Goal: Task Accomplishment & Management: Complete application form

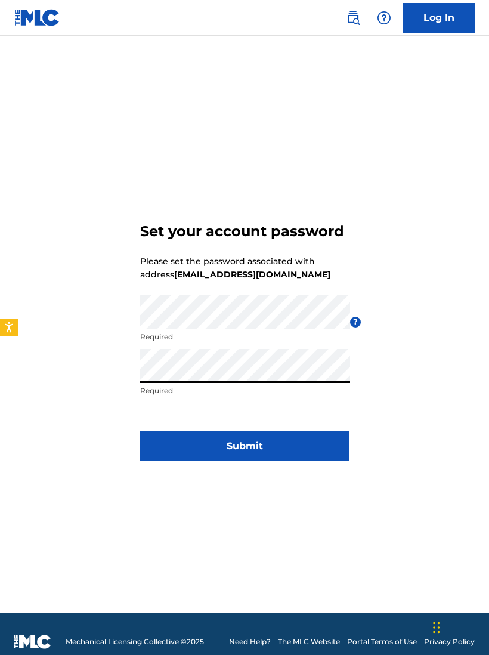
click at [454, 394] on div "Set your account password Please set the password associated with address [EMAI…" at bounding box center [244, 340] width 489 height 548
click at [261, 451] on button "Submit" at bounding box center [244, 447] width 209 height 30
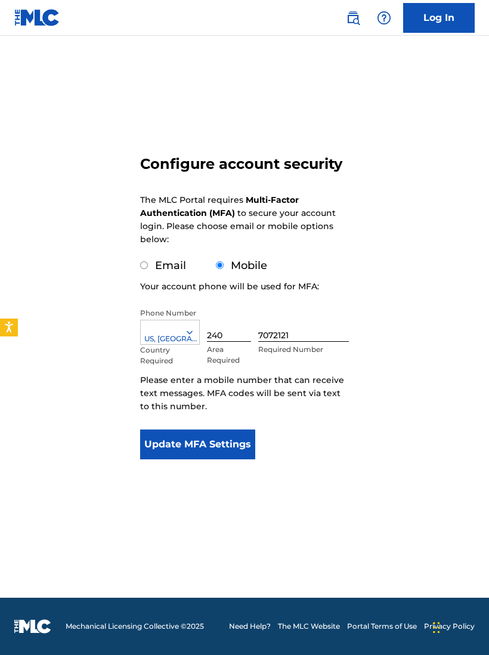
click at [235, 449] on button "Update MFA Settings" at bounding box center [197, 445] width 115 height 30
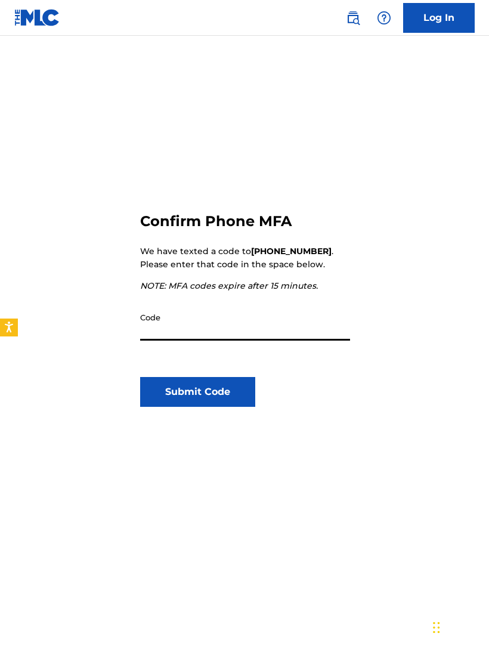
click at [193, 335] on input "Code" at bounding box center [245, 324] width 210 height 34
type input "129782"
click at [224, 383] on button "Submit Code" at bounding box center [197, 392] width 115 height 30
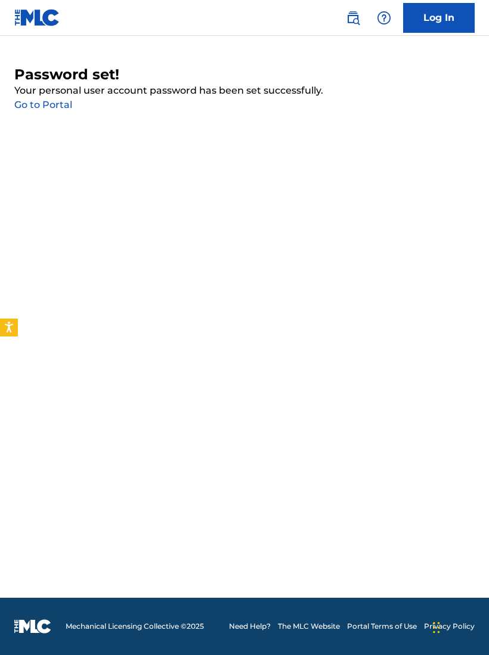
click at [444, 30] on link "Log In" at bounding box center [440, 18] width 72 height 30
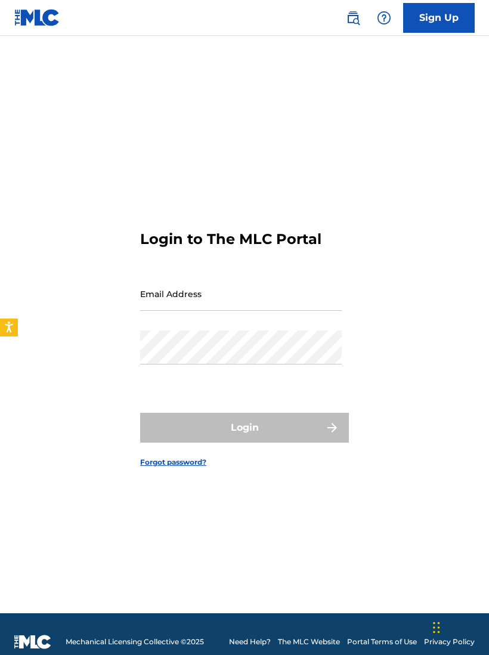
click at [216, 308] on input "Email Address" at bounding box center [241, 294] width 202 height 34
type input "[EMAIL_ADDRESS][DOMAIN_NAME]"
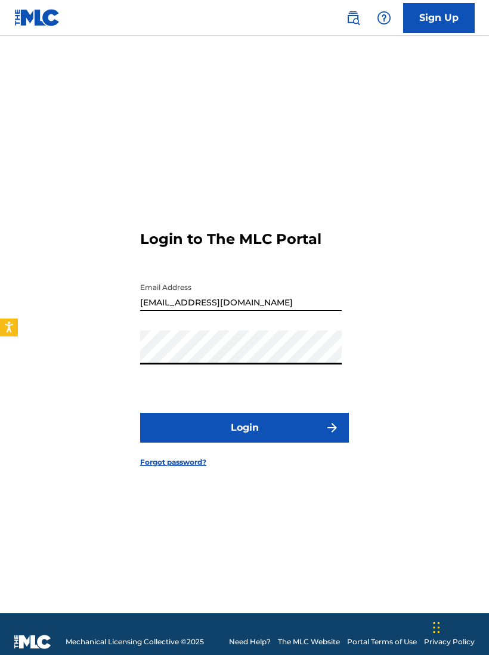
click at [289, 432] on button "Login" at bounding box center [244, 428] width 209 height 30
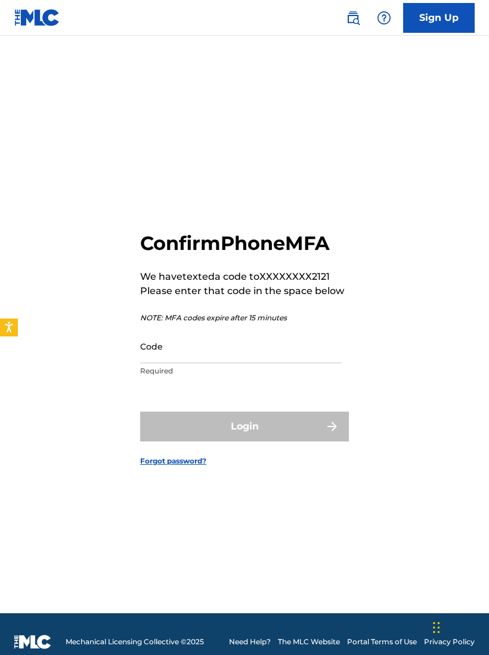
click at [204, 364] on input "Code" at bounding box center [241, 347] width 202 height 34
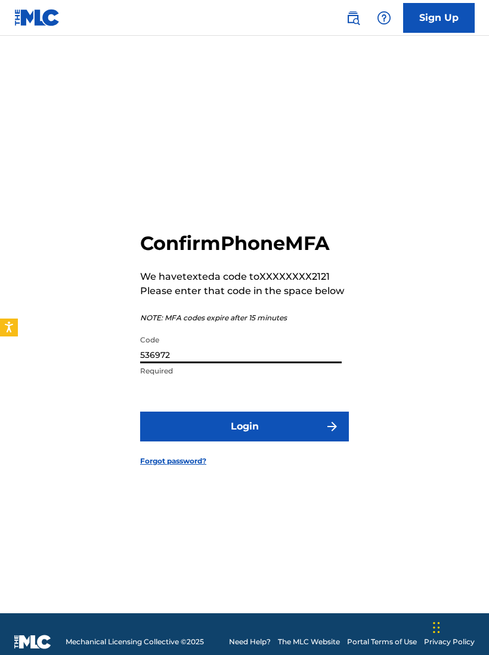
type input "536972"
click at [276, 433] on button "Login" at bounding box center [244, 427] width 209 height 30
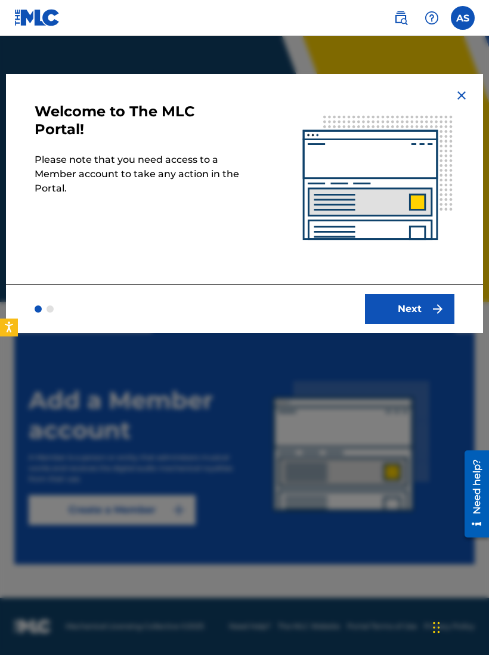
click at [469, 86] on img at bounding box center [378, 179] width 210 height 210
click at [464, 94] on img at bounding box center [462, 95] width 14 height 14
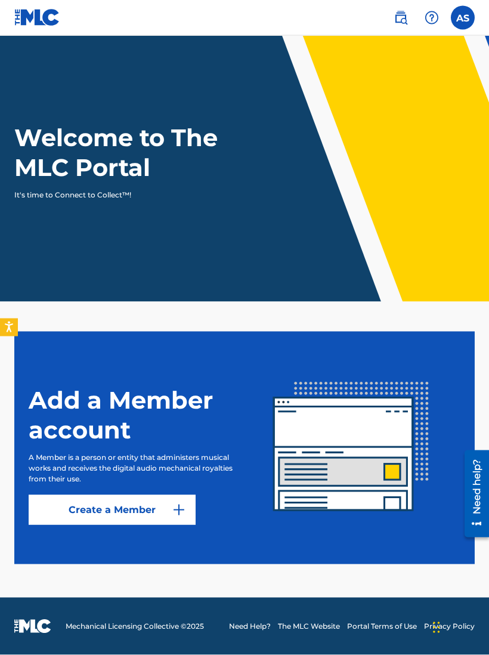
click at [176, 508] on img at bounding box center [179, 510] width 14 height 14
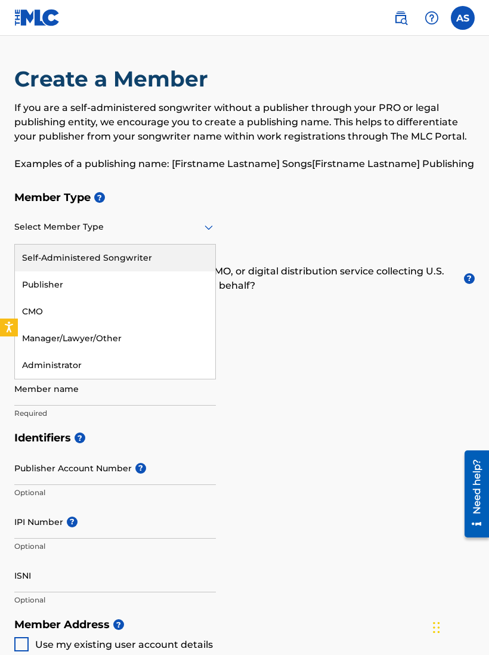
click at [168, 259] on div "Self-Administered Songwriter" at bounding box center [115, 258] width 201 height 27
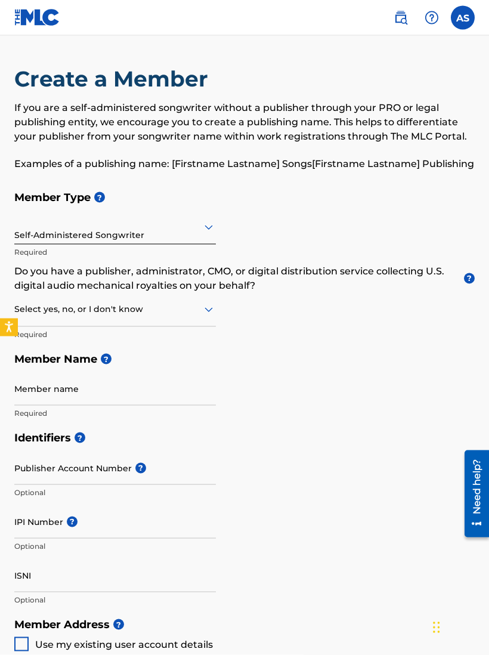
scroll to position [1, 0]
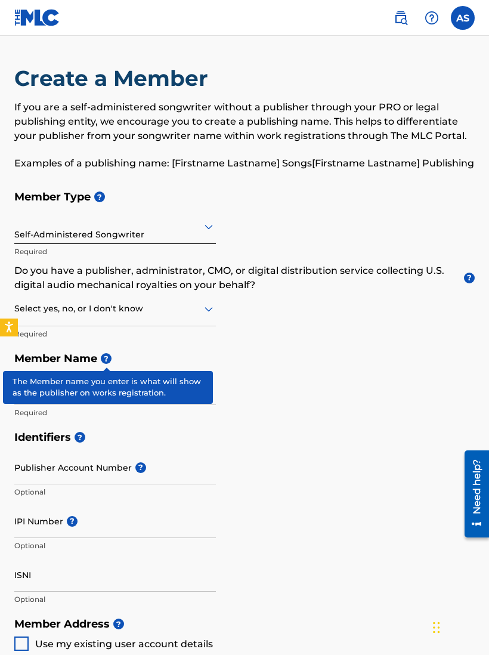
click at [107, 357] on span "?" at bounding box center [106, 358] width 11 height 11
click at [308, 368] on h5 "Member Name ?" at bounding box center [244, 359] width 461 height 26
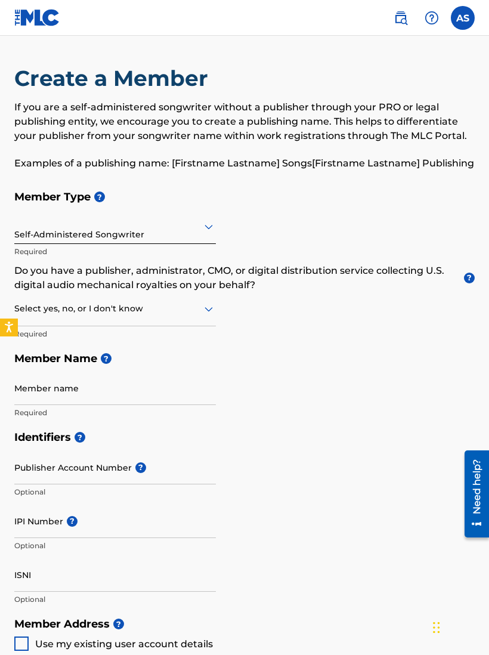
click at [136, 380] on input "Member name" at bounding box center [115, 388] width 202 height 34
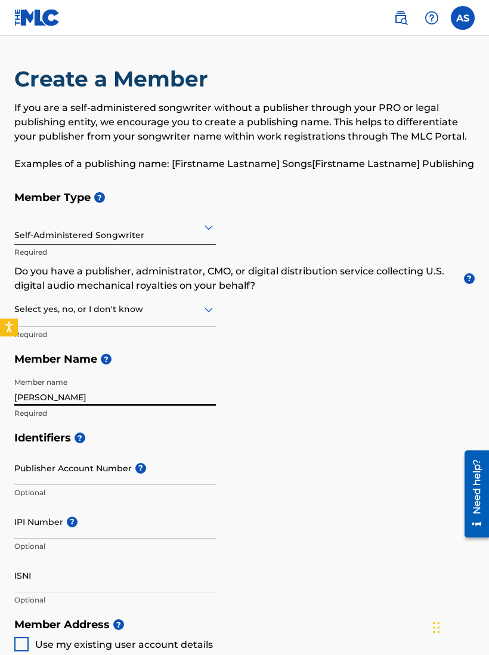
type input "[PERSON_NAME]"
click at [374, 404] on div "Member Type ? Self-Administered Songwriter Required Do you have a publisher, ad…" at bounding box center [244, 305] width 461 height 241
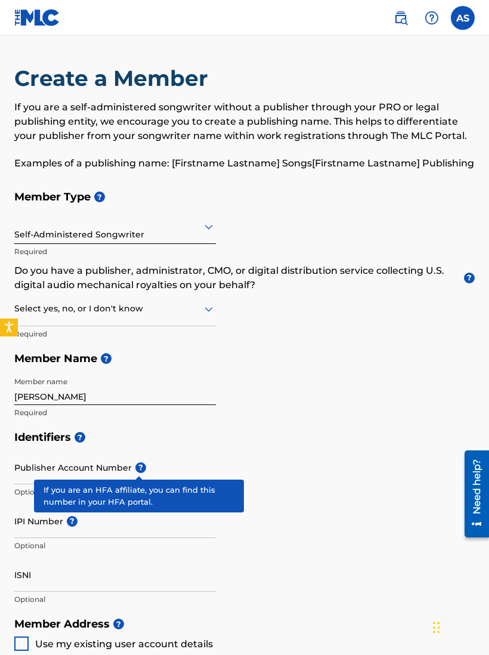
click at [138, 467] on span "?" at bounding box center [141, 468] width 11 height 11
click at [138, 467] on input "Publisher Account Number ?" at bounding box center [115, 468] width 202 height 34
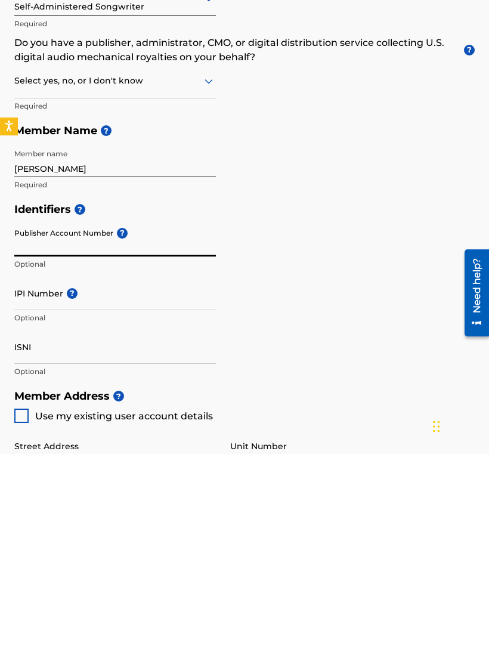
click at [338, 398] on h5 "Identifiers ?" at bounding box center [244, 411] width 461 height 26
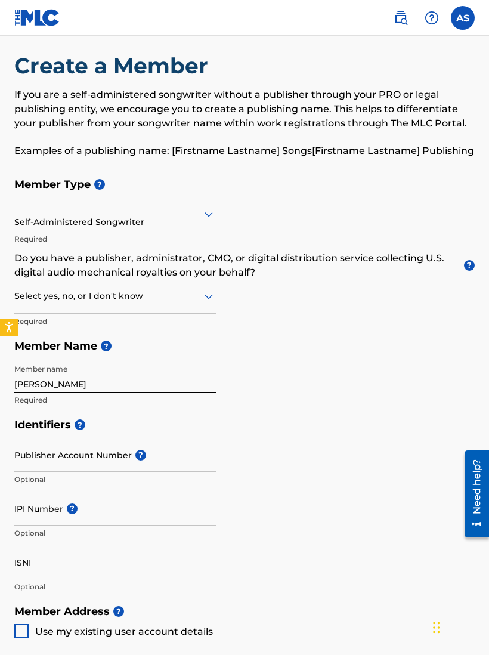
scroll to position [12, 0]
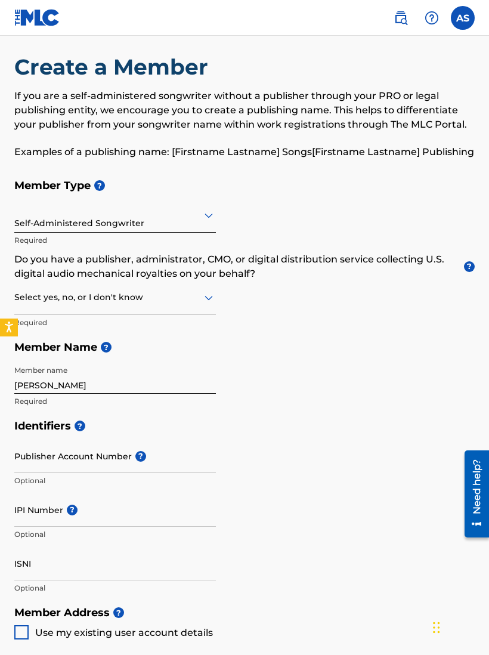
click at [99, 516] on input "IPI Number ?" at bounding box center [115, 510] width 202 height 34
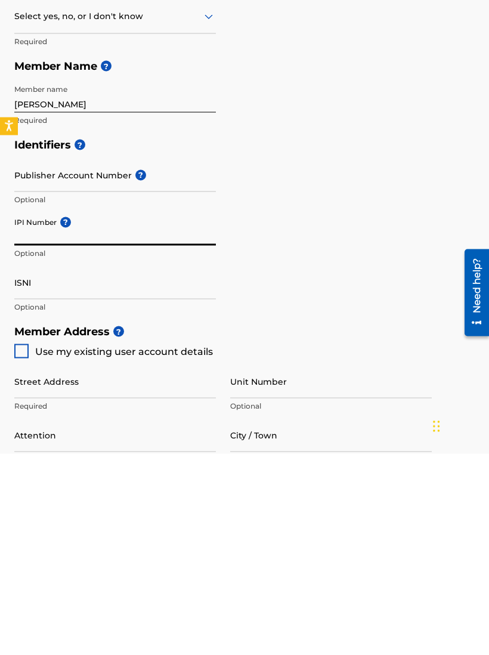
click at [24, 413] on input "IPI Number ?" at bounding box center [115, 430] width 202 height 34
paste input "01299125522"
type input "01299125522"
click at [350, 334] on div "Identifiers ? Publisher Account Number ? Optional IPI Number ? 01299125522 Opti…" at bounding box center [244, 427] width 461 height 187
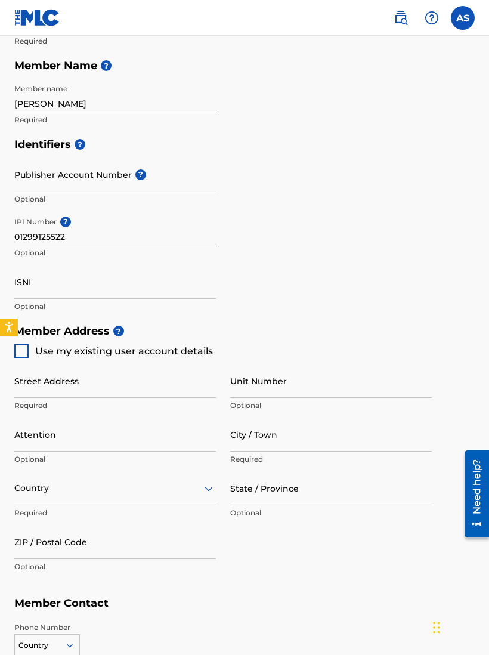
click at [18, 349] on div at bounding box center [21, 351] width 14 height 14
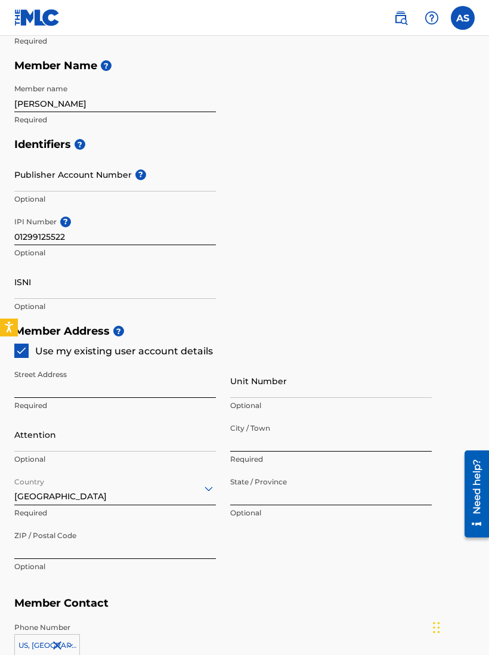
type input "[STREET_ADDRESS][PERSON_NAME]"
type input "[PERSON_NAME]"
type input "20735"
type input "240"
type input "7072121"
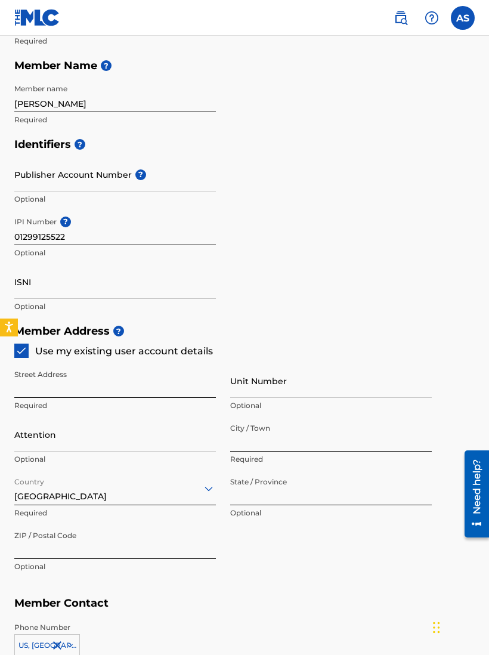
type input "[EMAIL_ADDRESS][DOMAIN_NAME]"
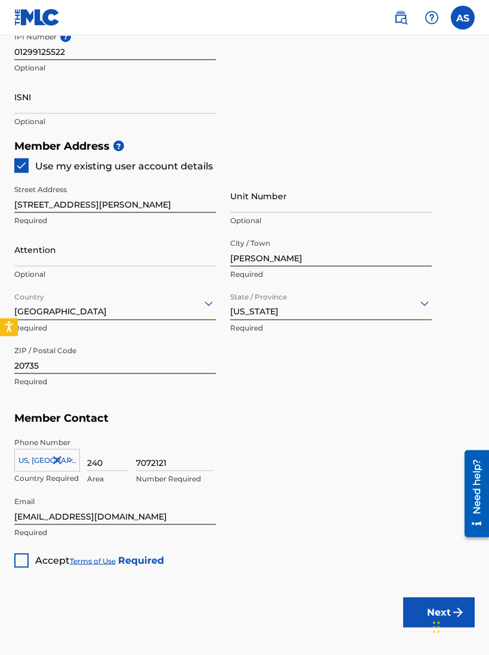
scroll to position [514, 0]
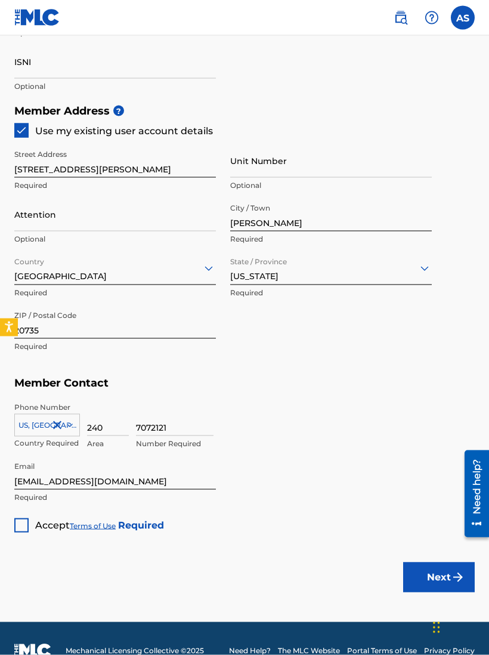
click at [25, 523] on div at bounding box center [21, 526] width 14 height 14
click at [428, 579] on button "Next" at bounding box center [440, 578] width 72 height 30
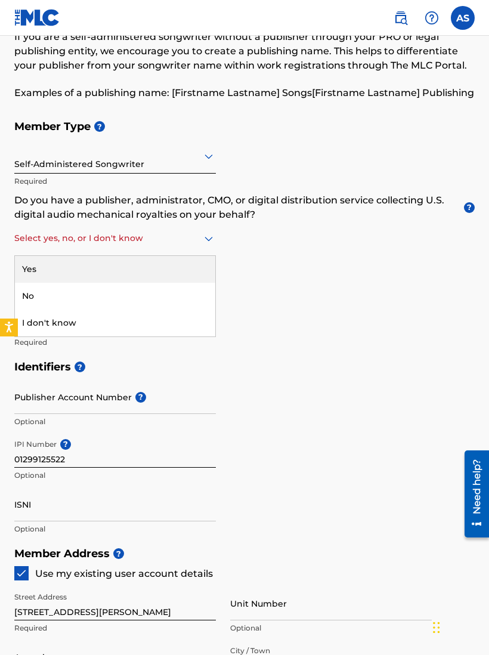
click at [177, 278] on div "Yes" at bounding box center [115, 269] width 201 height 27
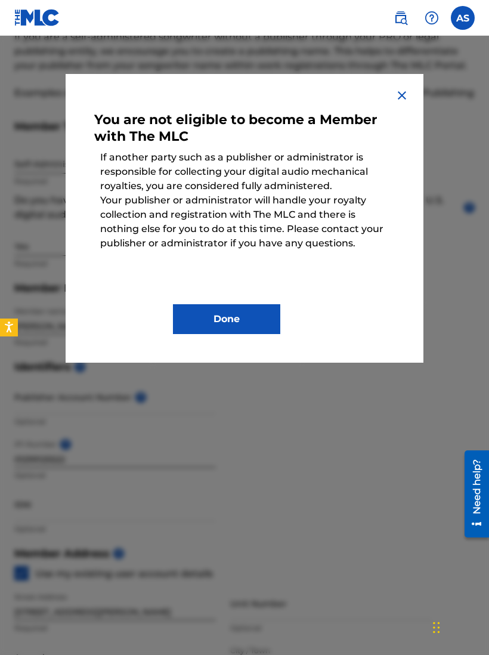
click at [399, 94] on img at bounding box center [402, 95] width 14 height 14
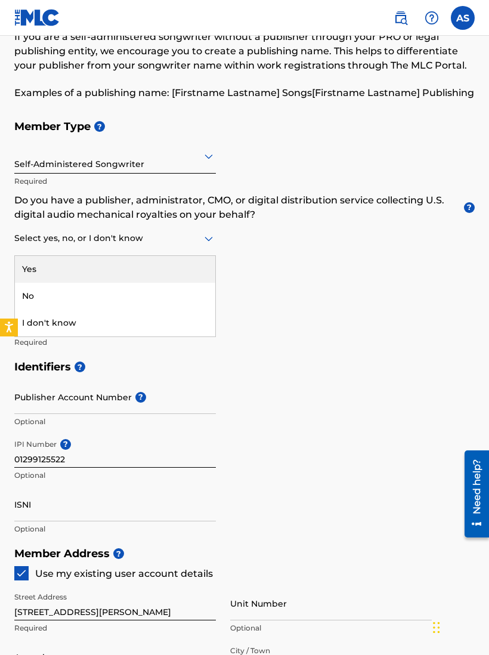
click at [159, 293] on div "No" at bounding box center [115, 296] width 201 height 27
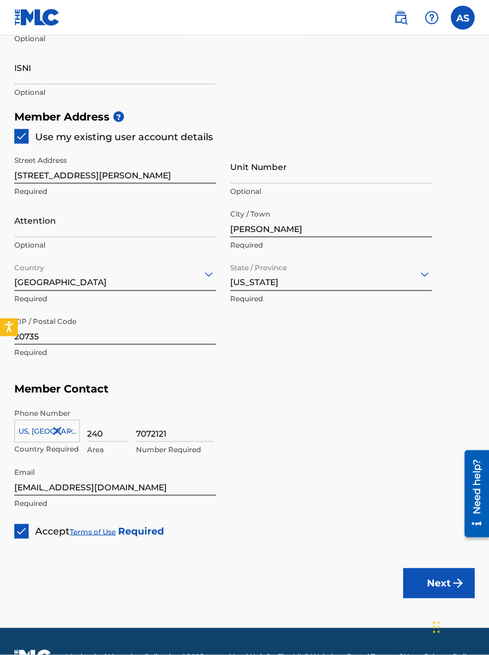
scroll to position [514, 0]
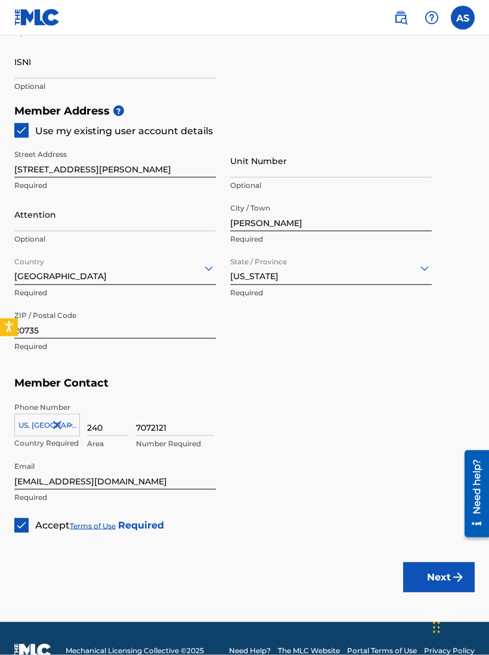
click at [425, 572] on button "Next" at bounding box center [440, 578] width 72 height 30
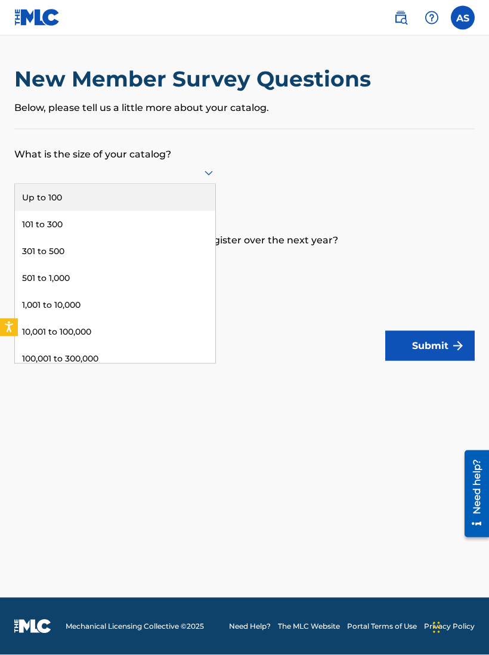
click at [149, 207] on div "Up to 100" at bounding box center [115, 197] width 201 height 27
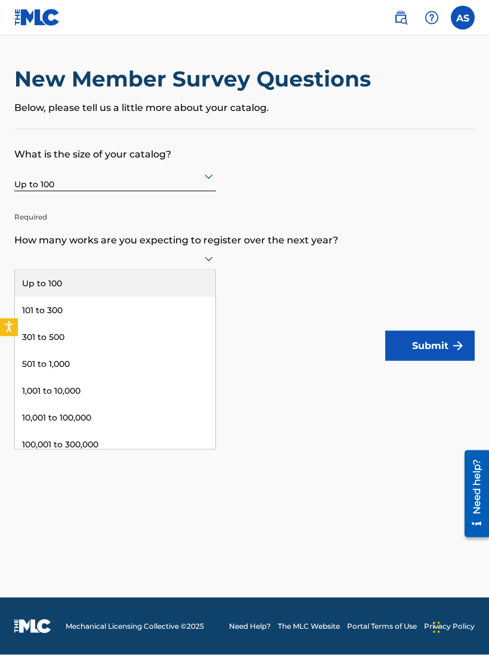
click at [150, 291] on div "Up to 100" at bounding box center [115, 283] width 201 height 27
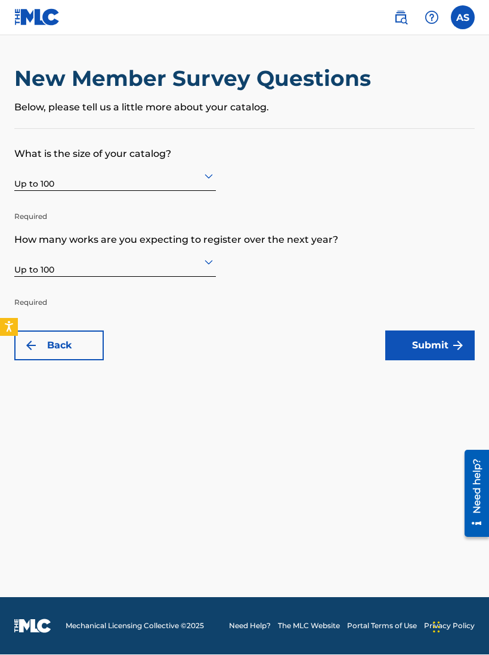
click at [451, 342] on img "submit" at bounding box center [458, 346] width 14 height 14
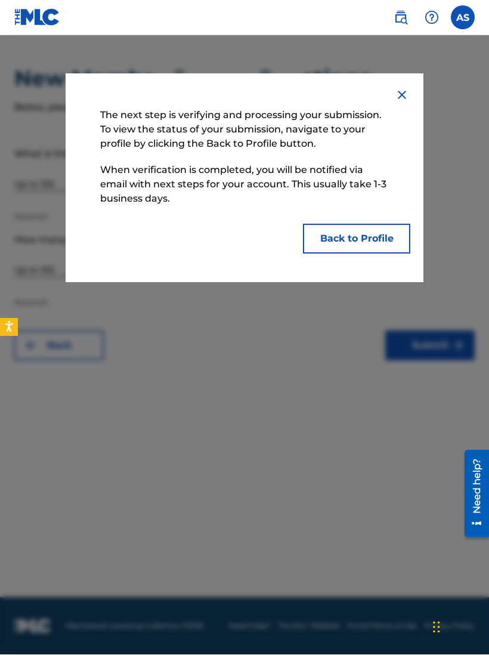
click at [388, 241] on button "Back to Profile" at bounding box center [356, 239] width 107 height 30
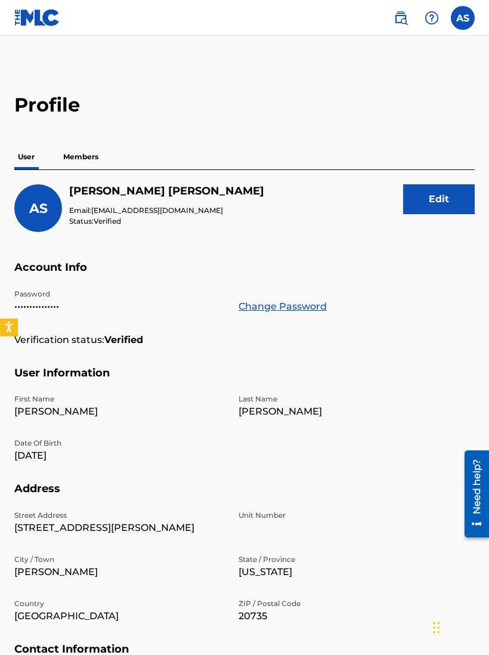
click at [97, 156] on p "Members" at bounding box center [81, 156] width 42 height 25
